Goal: Book appointment/travel/reservation

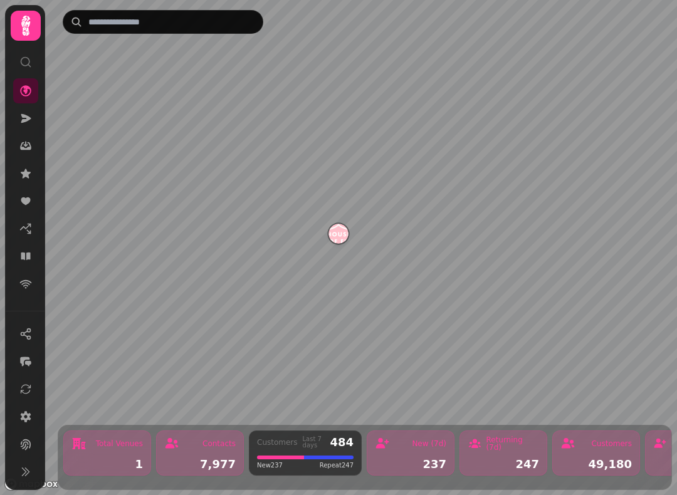
click at [21, 258] on icon at bounding box center [25, 256] width 13 height 13
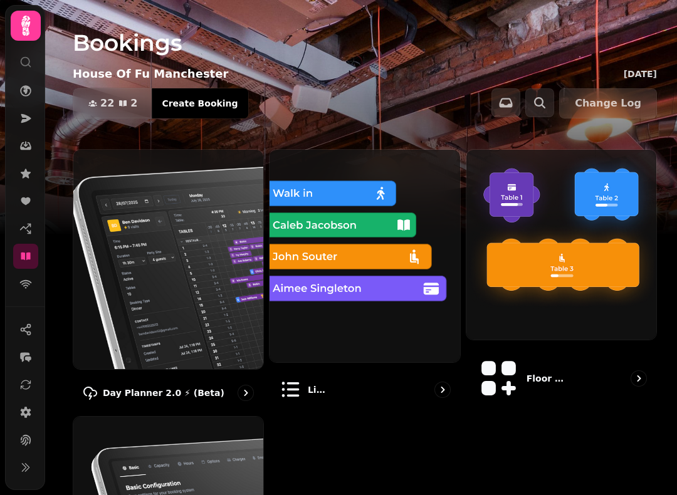
click at [199, 251] on img at bounding box center [168, 259] width 190 height 219
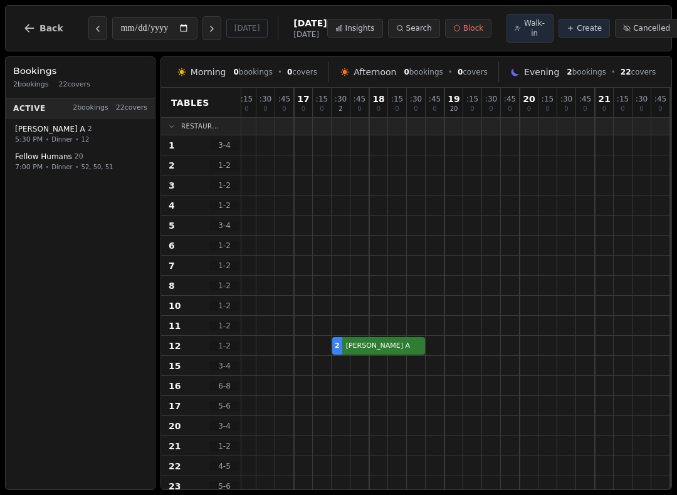
scroll to position [6, 355]
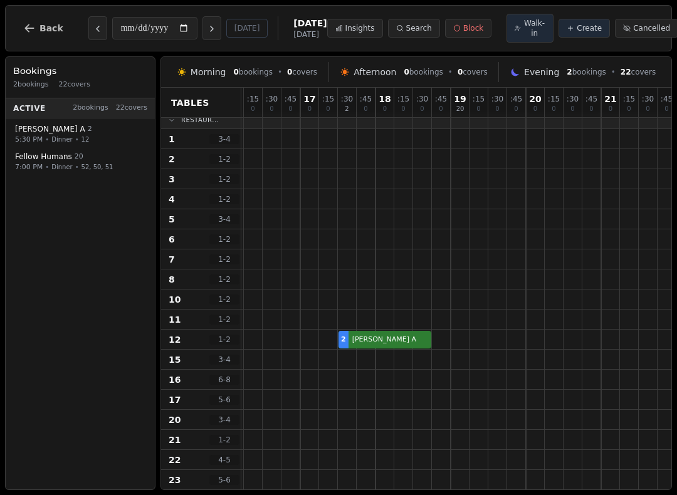
select select "****"
select select "*"
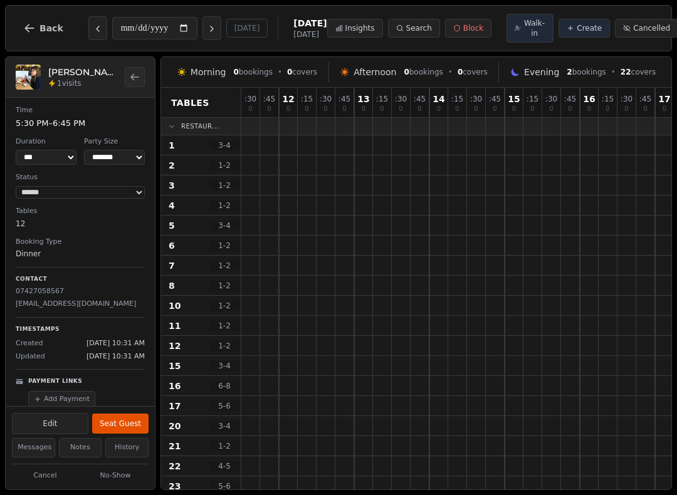
scroll to position [0, 0]
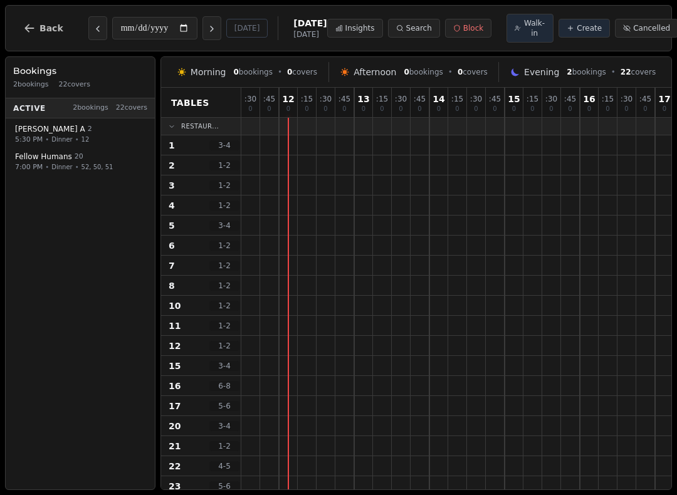
click at [523, 27] on span "Walk-in" at bounding box center [534, 28] width 22 height 20
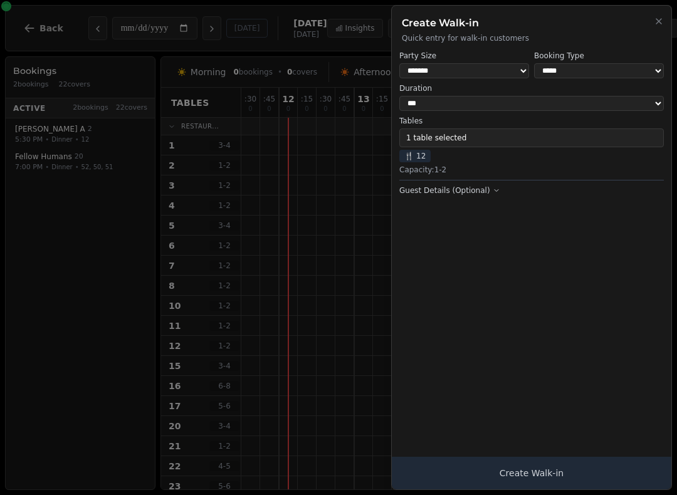
select select "*"
click at [509, 130] on button "1 table selected" at bounding box center [531, 138] width 265 height 19
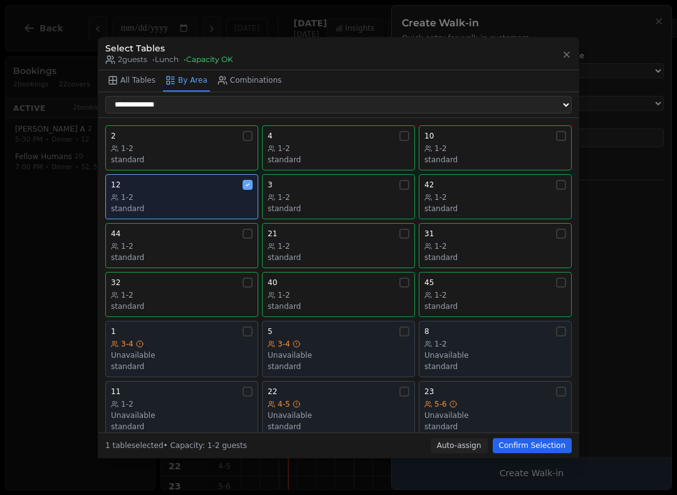
click at [320, 204] on div "standard" at bounding box center [339, 209] width 142 height 10
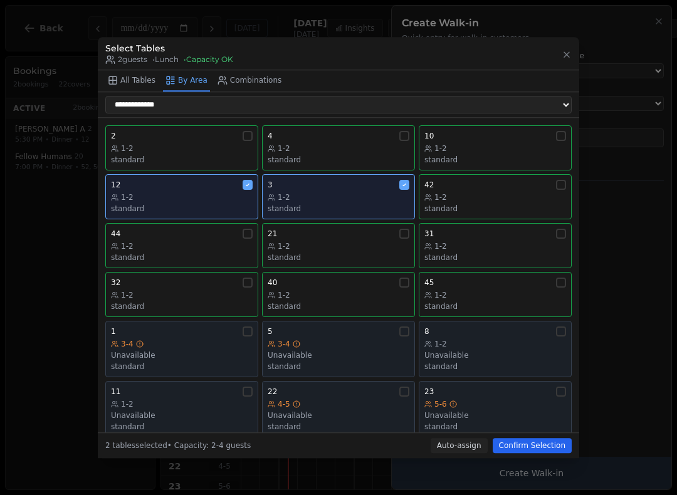
click at [192, 193] on div "1-2" at bounding box center [182, 197] width 142 height 10
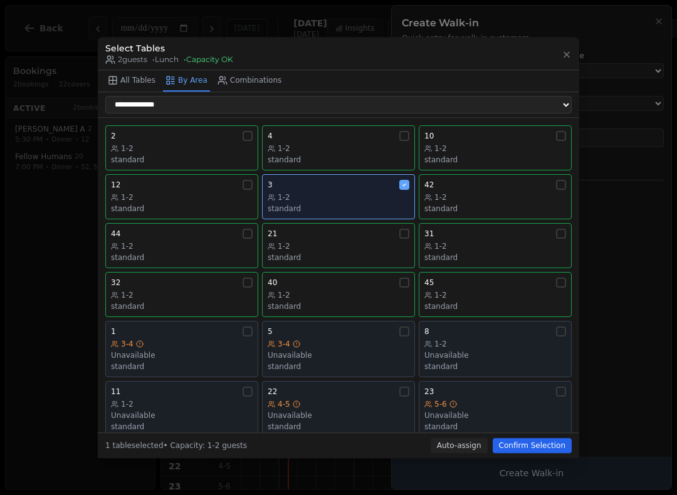
click at [317, 192] on div "1-2" at bounding box center [339, 197] width 142 height 10
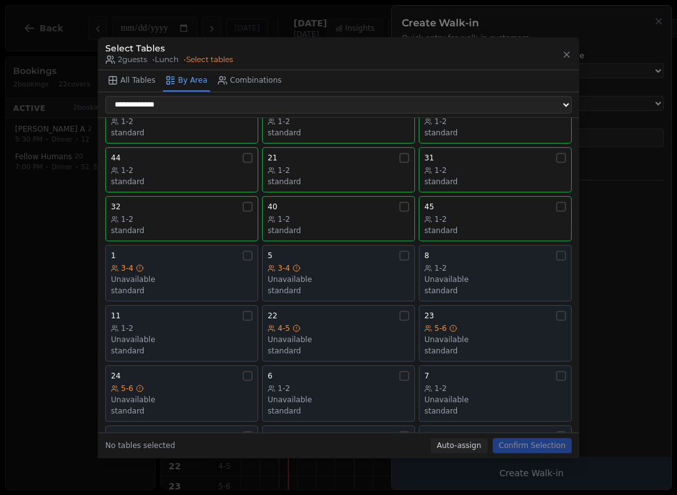
scroll to position [75, 0]
click at [489, 276] on div "Unavailable" at bounding box center [495, 281] width 142 height 10
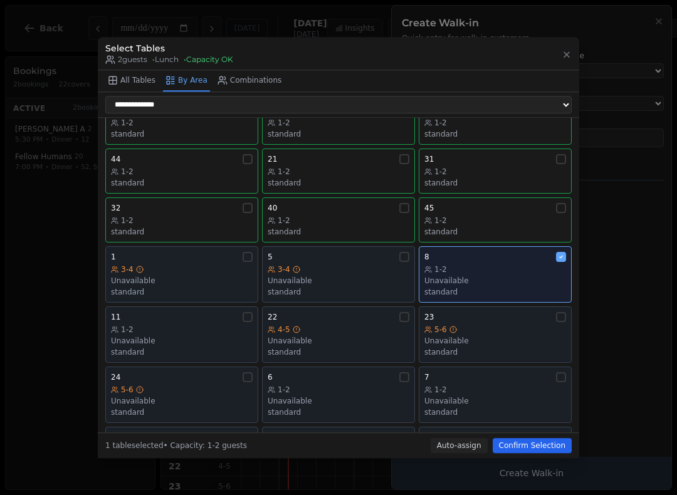
click at [533, 451] on button "Confirm Selection" at bounding box center [532, 445] width 79 height 15
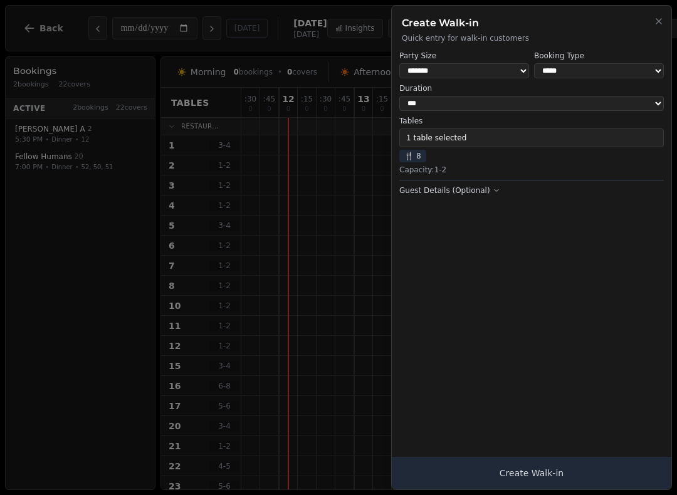
click at [572, 480] on button "Create Walk-in" at bounding box center [532, 473] width 280 height 33
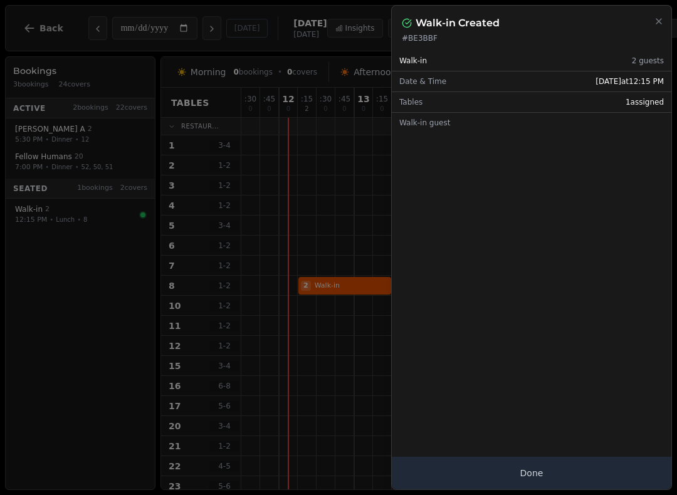
click at [538, 484] on button "Done" at bounding box center [532, 473] width 280 height 33
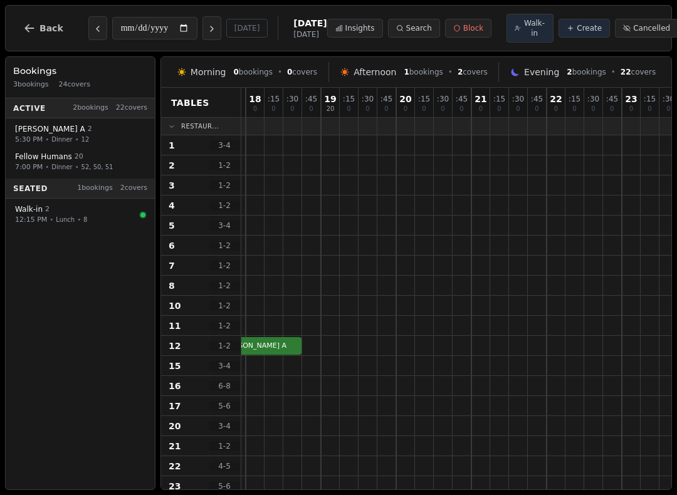
scroll to position [0, 485]
